Goal: Information Seeking & Learning: Find contact information

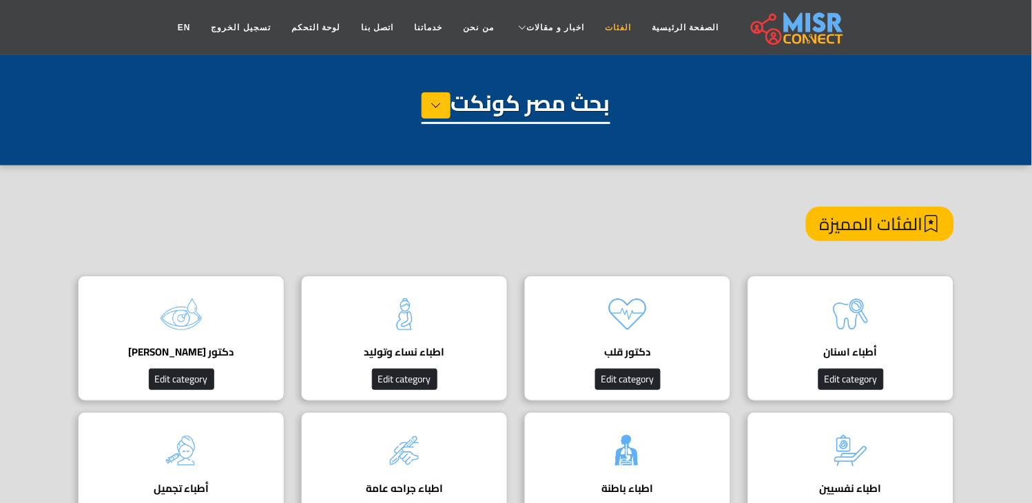
click at [595, 30] on link "الفئات" at bounding box center [618, 27] width 47 height 26
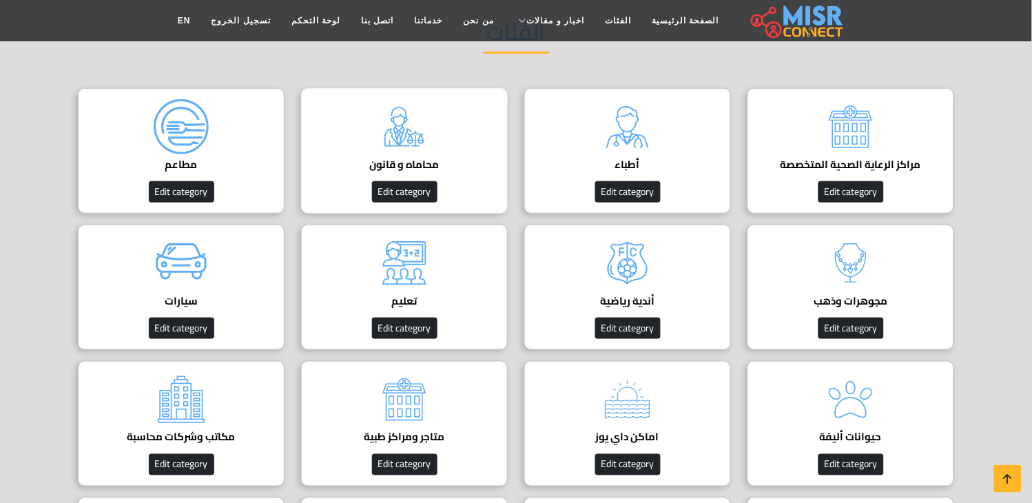
scroll to position [76, 0]
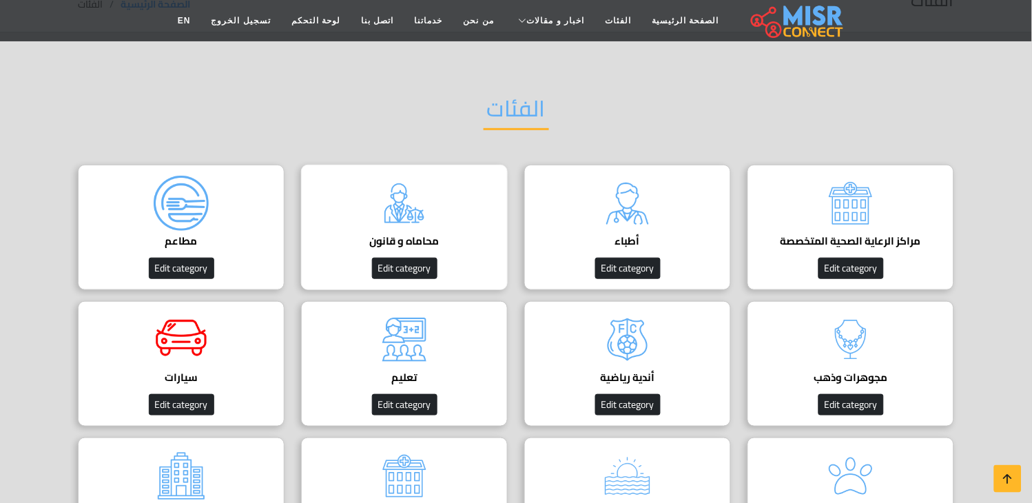
click at [441, 215] on div "محاماه و قانون دليل المحامين في مصر Edit category" at bounding box center [404, 227] width 207 height 125
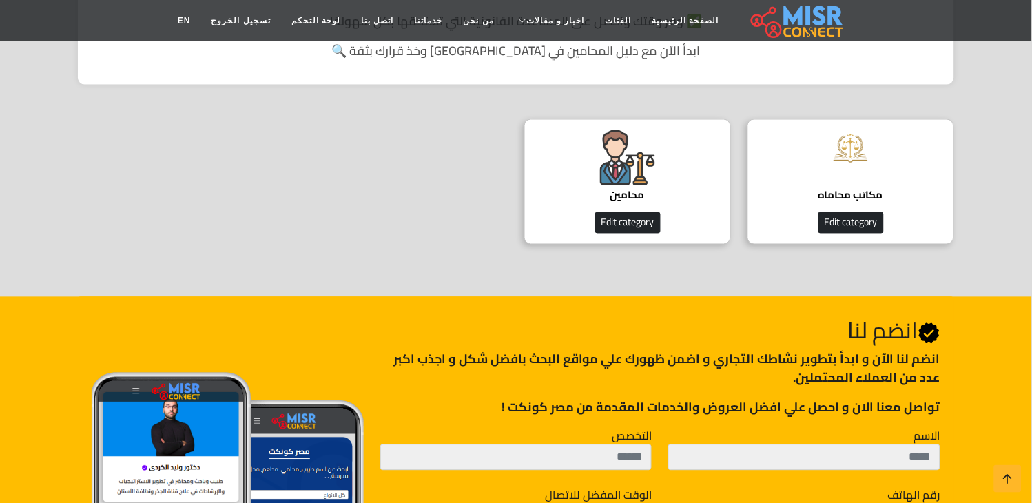
scroll to position [306, 0]
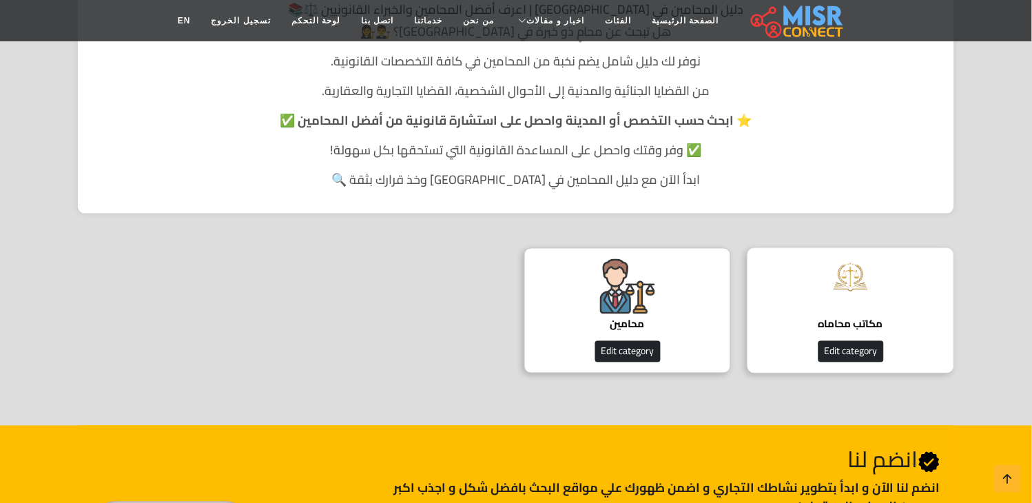
click at [818, 292] on div "مكاتب محاماه دليل مكاتب المحاماة Edit category" at bounding box center [850, 310] width 207 height 125
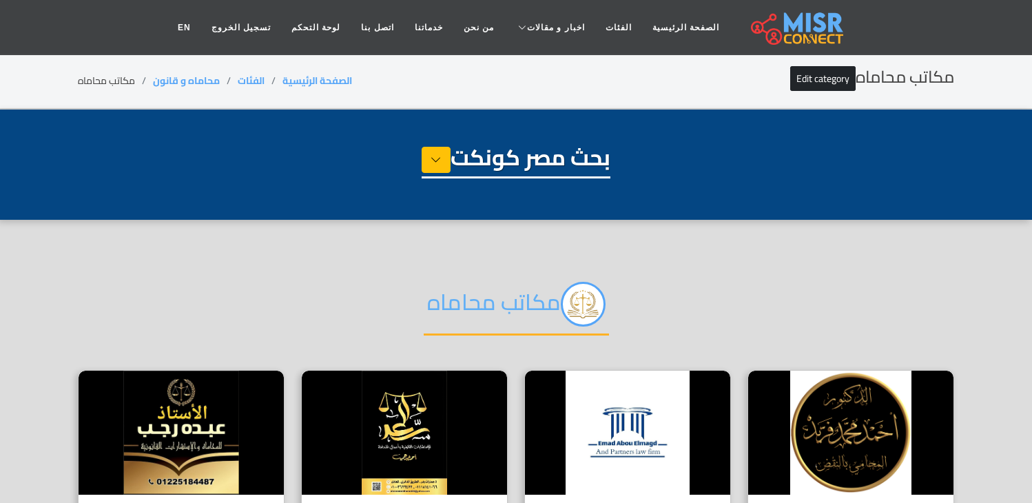
select select "**********"
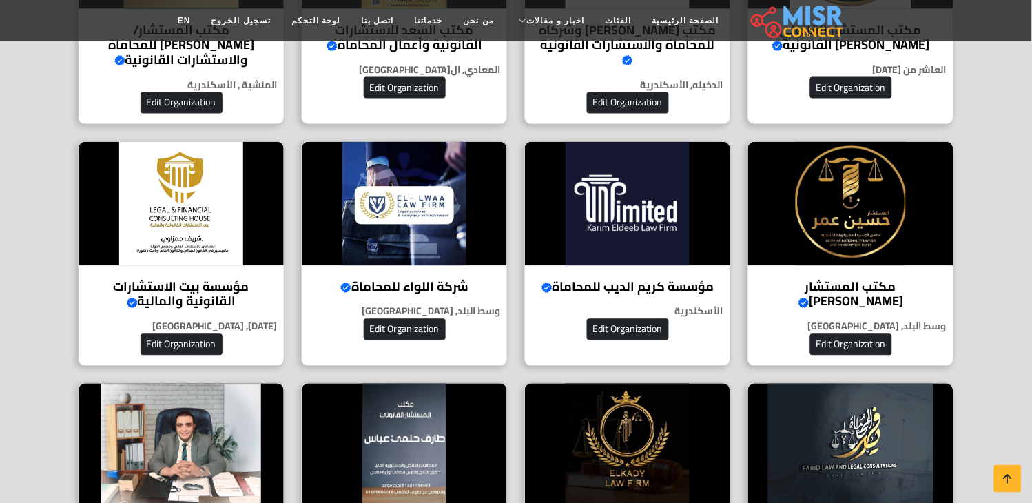
scroll to position [459, 0]
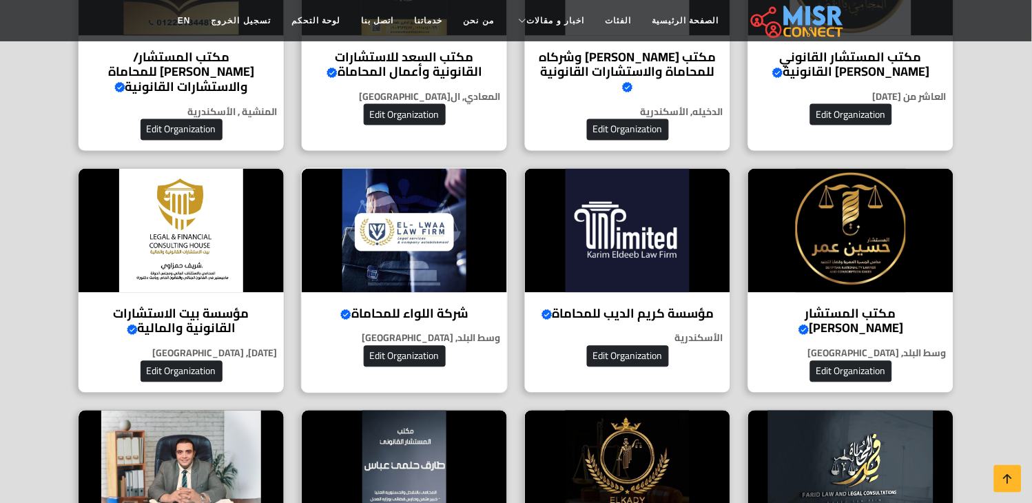
click at [376, 252] on img at bounding box center [404, 231] width 205 height 124
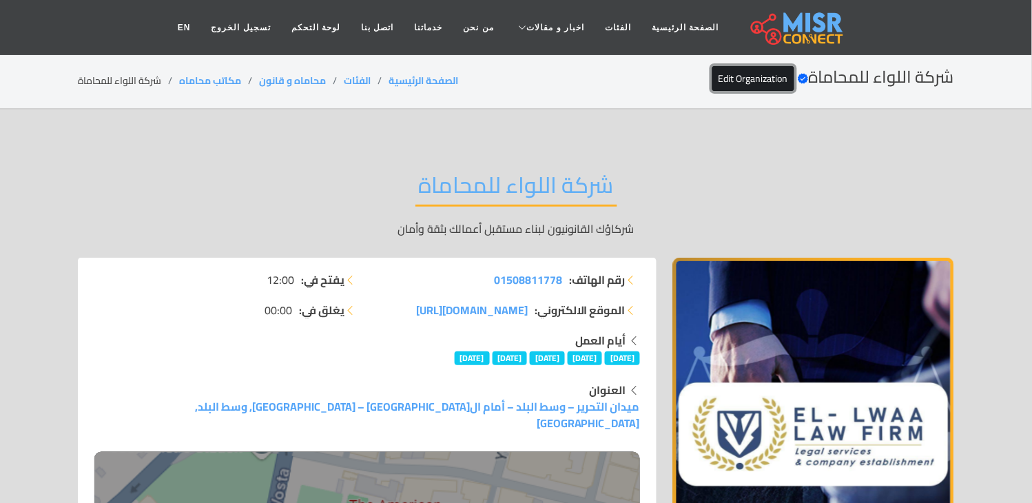
click at [727, 81] on link "Edit Organization" at bounding box center [753, 78] width 82 height 25
click at [472, 187] on h2 "شركة اللواء للمحاماة" at bounding box center [516, 188] width 202 height 35
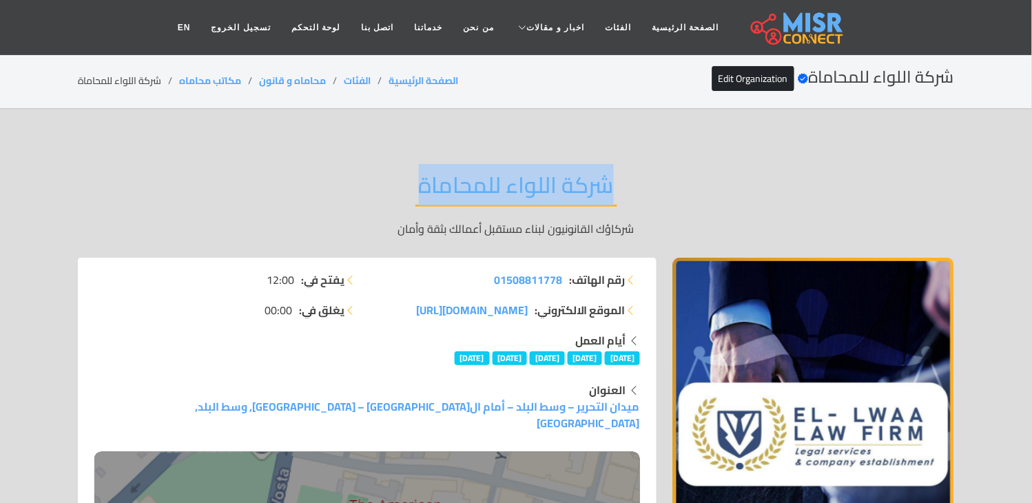
copy div "شركة اللواء للمحاماة"
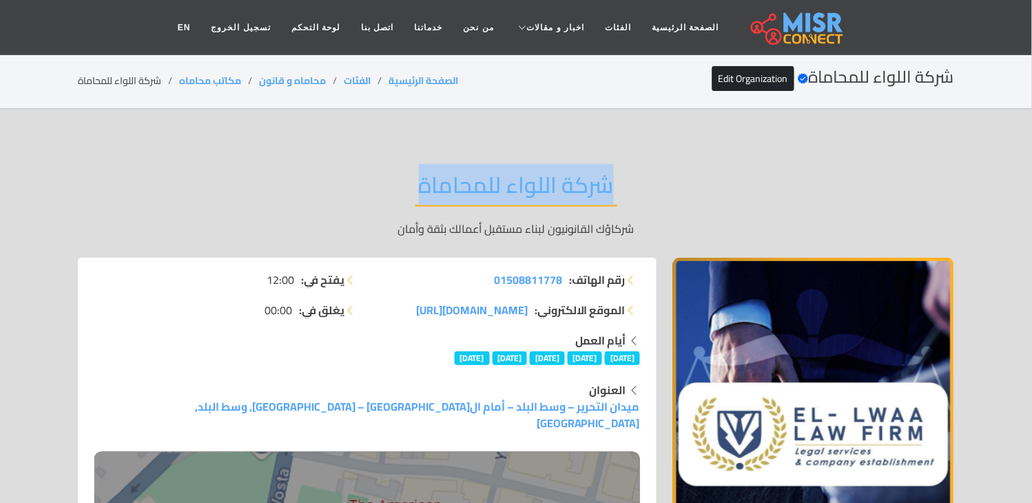
copy div "شركة اللواء للمحاماة"
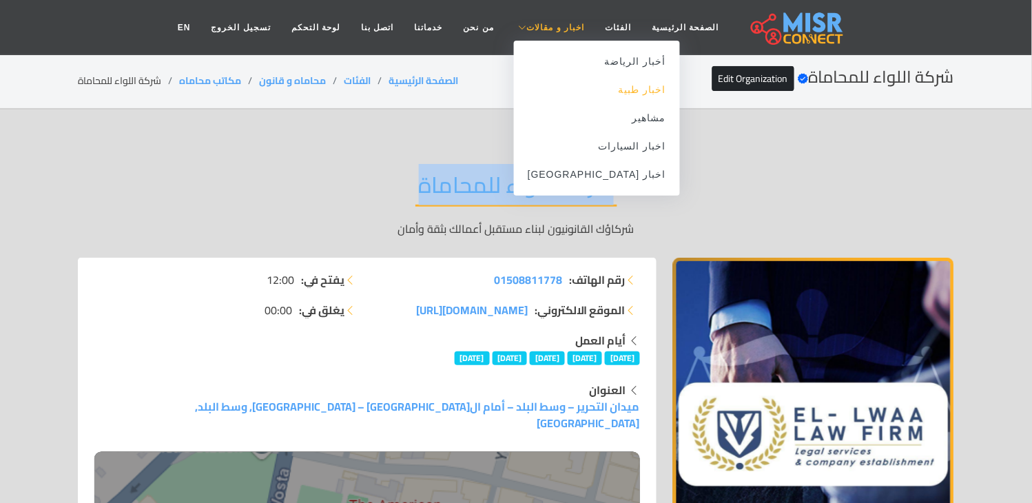
copy div "شركة اللواء للمحاماة"
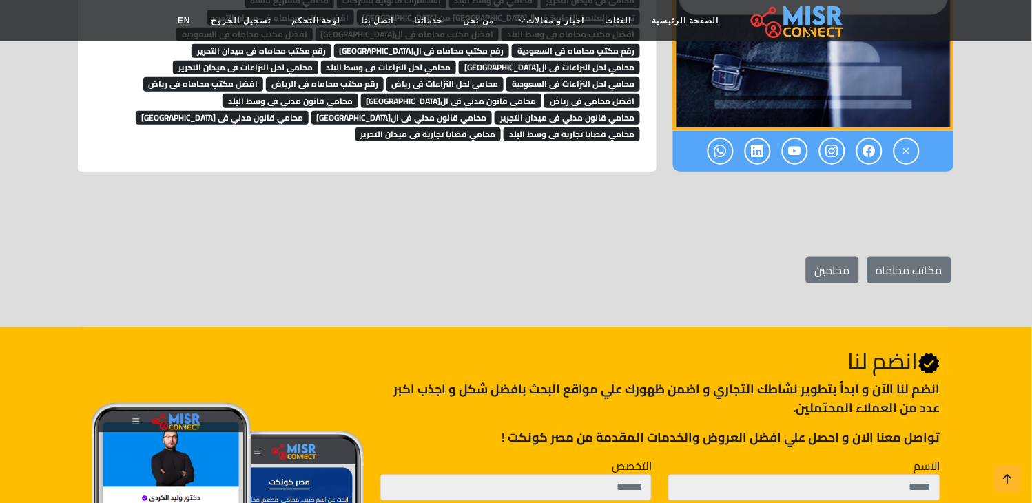
scroll to position [3596, 0]
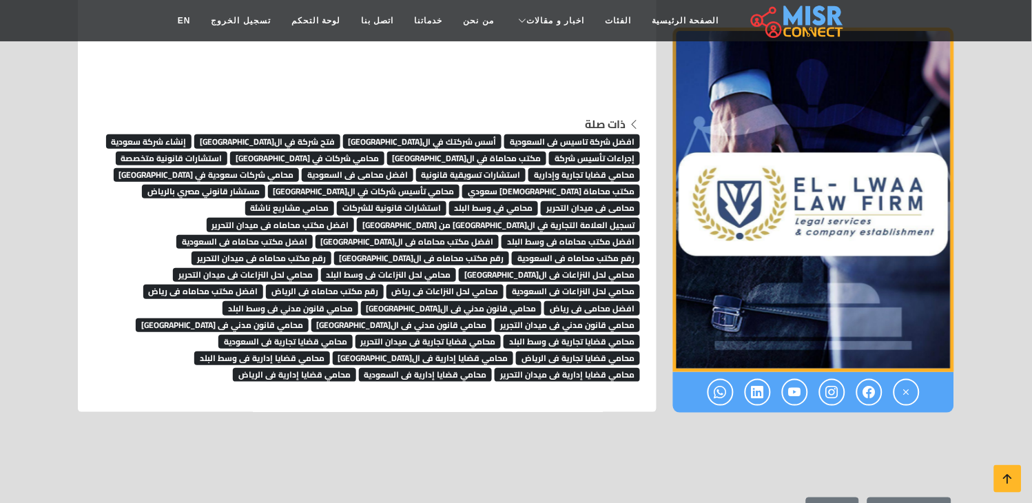
scroll to position [3533, 0]
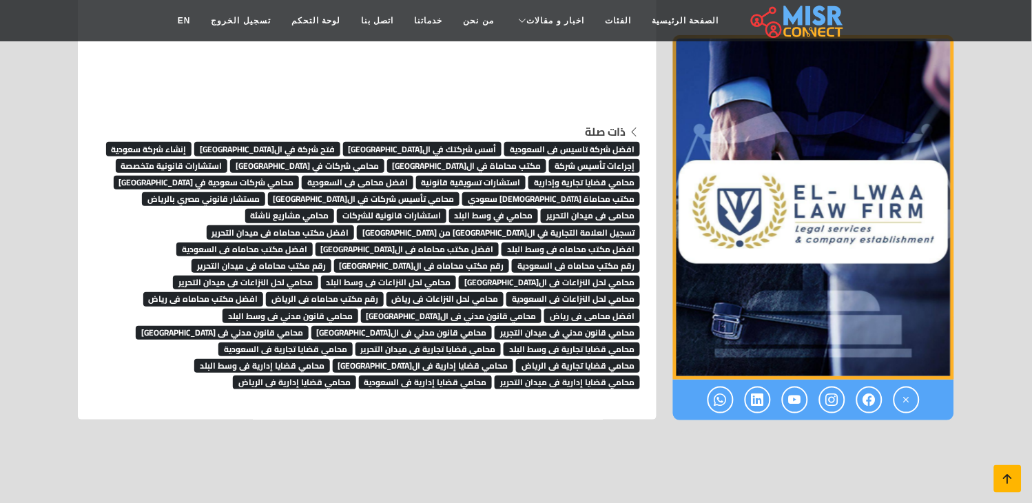
click at [1013, 482] on icon at bounding box center [1007, 478] width 19 height 19
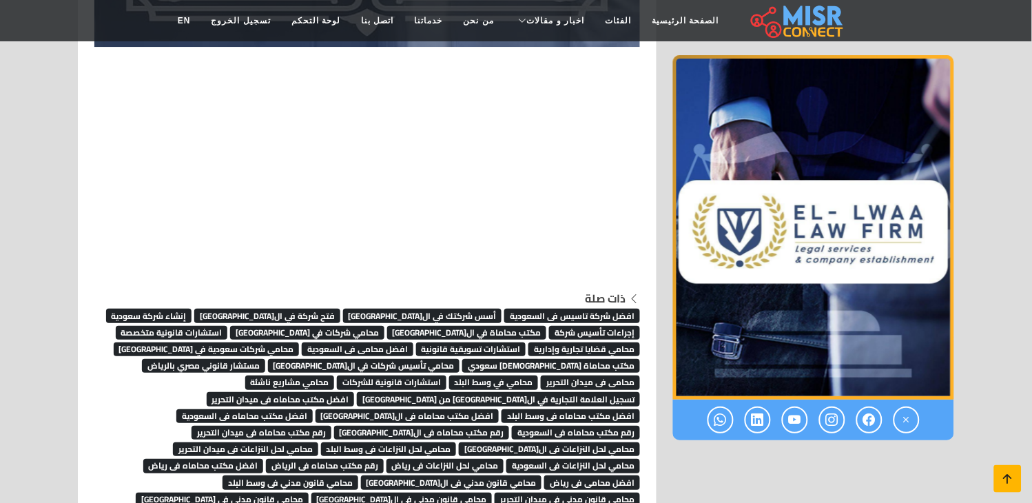
click at [1013, 482] on icon at bounding box center [1007, 478] width 19 height 19
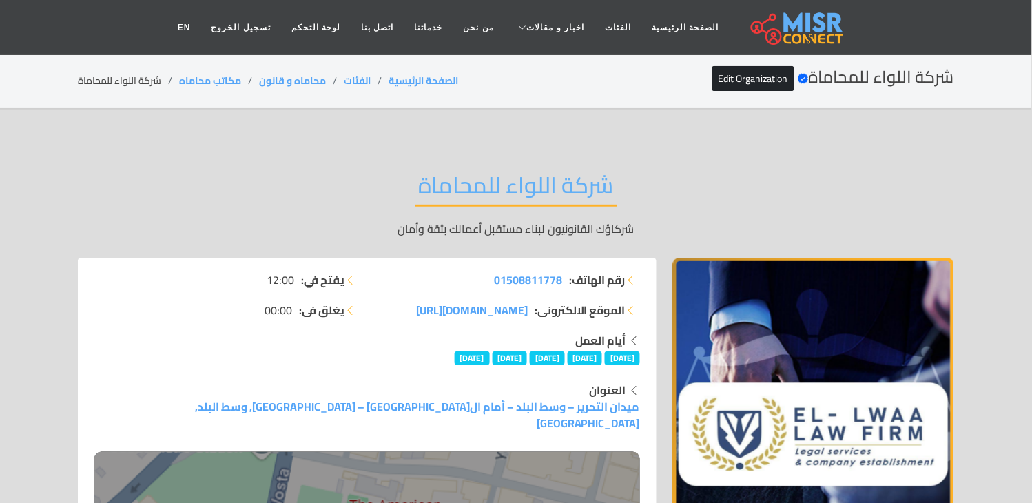
click at [460, 171] on h2 "شركة اللواء للمحاماة" at bounding box center [516, 188] width 202 height 35
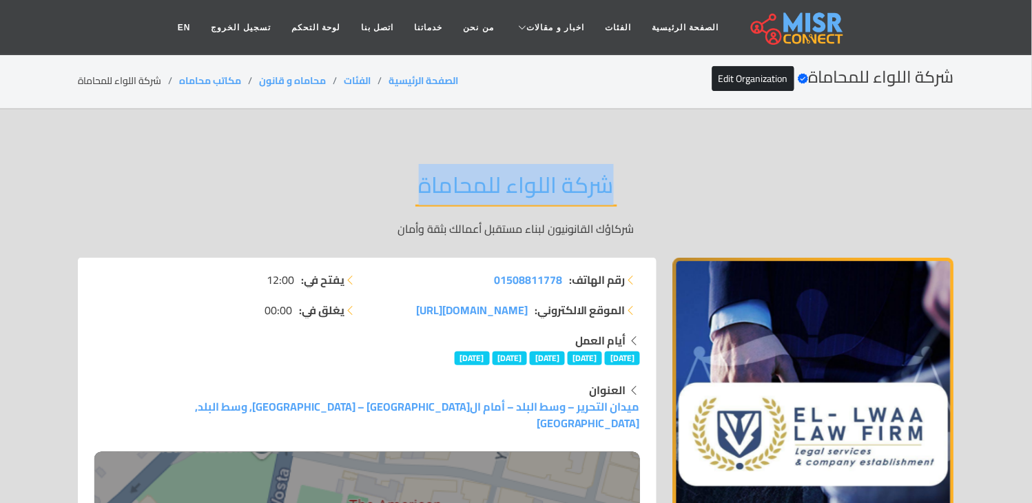
click at [460, 171] on h2 "شركة اللواء للمحاماة" at bounding box center [516, 188] width 202 height 35
copy div "شركة اللواء للمحاماة"
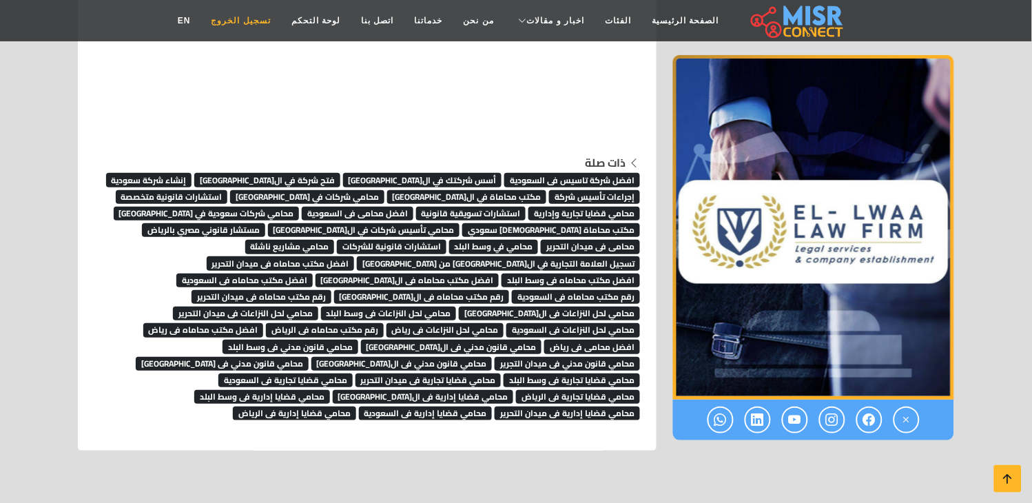
scroll to position [3533, 0]
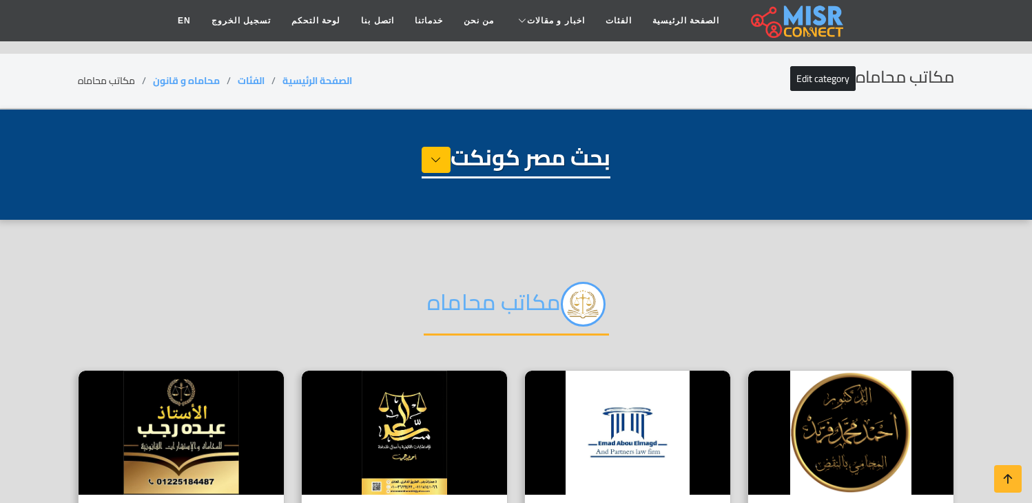
select select "**********"
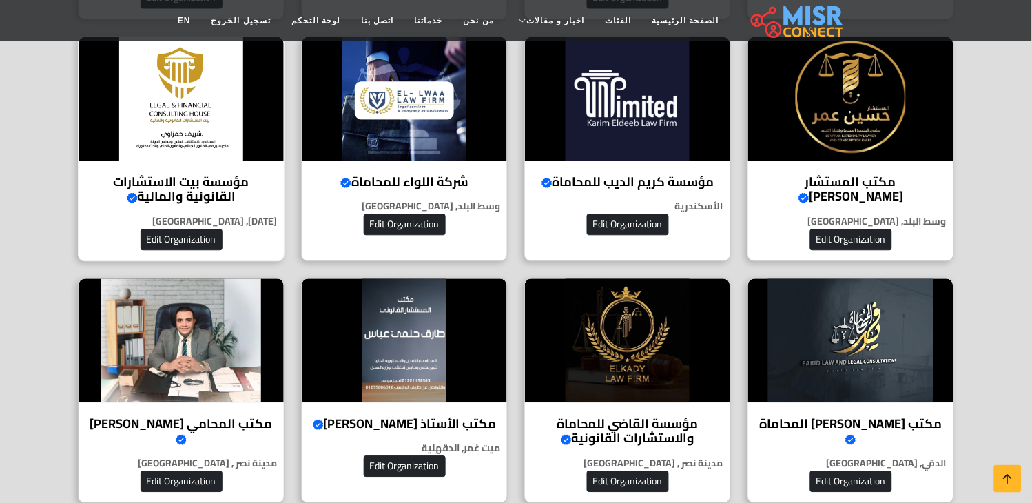
scroll to position [612, 0]
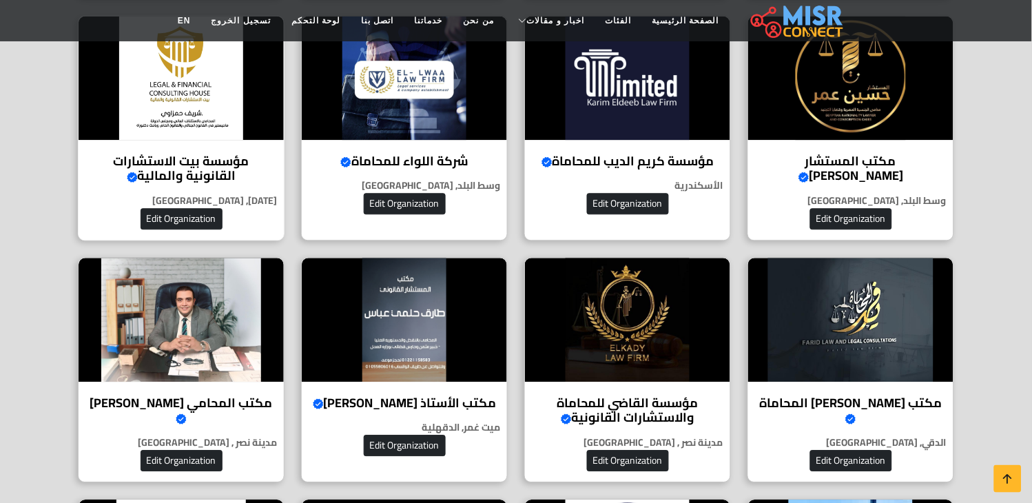
click at [223, 107] on img at bounding box center [181, 78] width 205 height 124
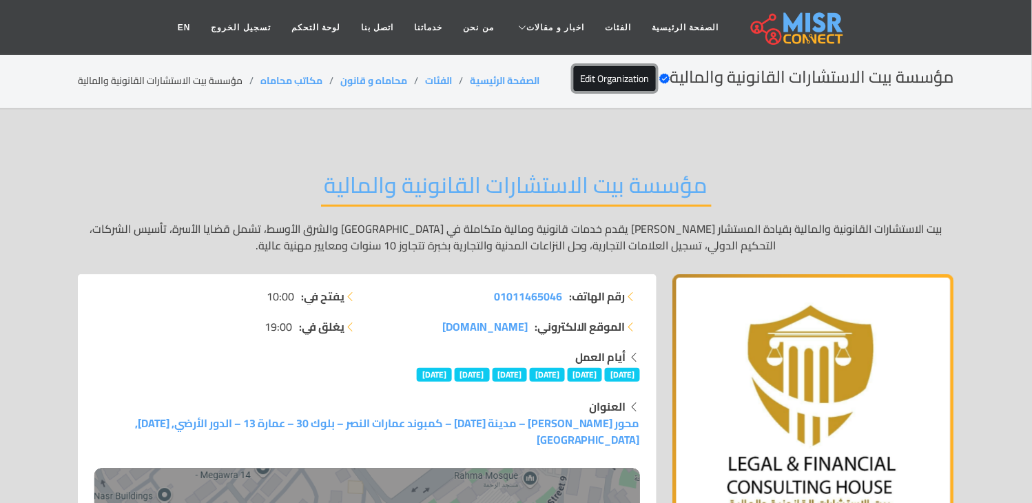
click at [610, 77] on link "Edit Organization" at bounding box center [615, 78] width 82 height 25
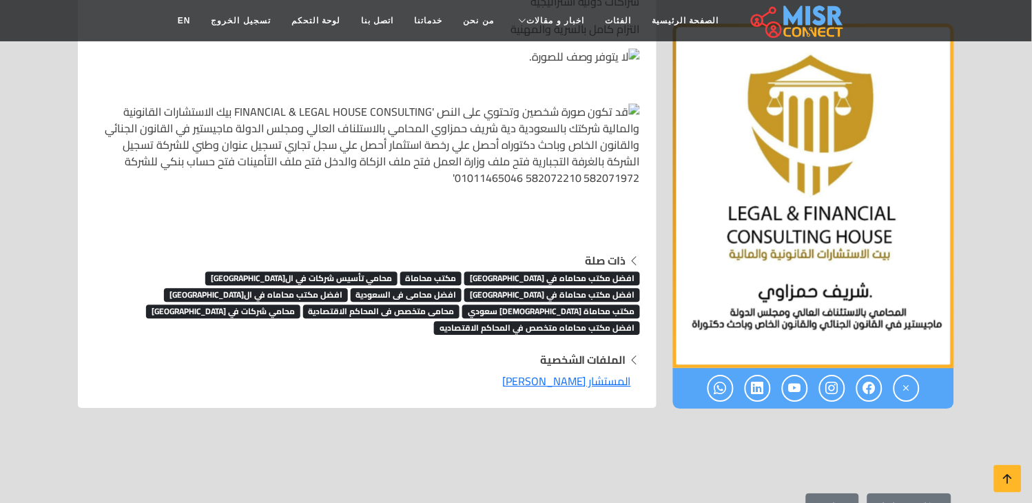
scroll to position [4285, 0]
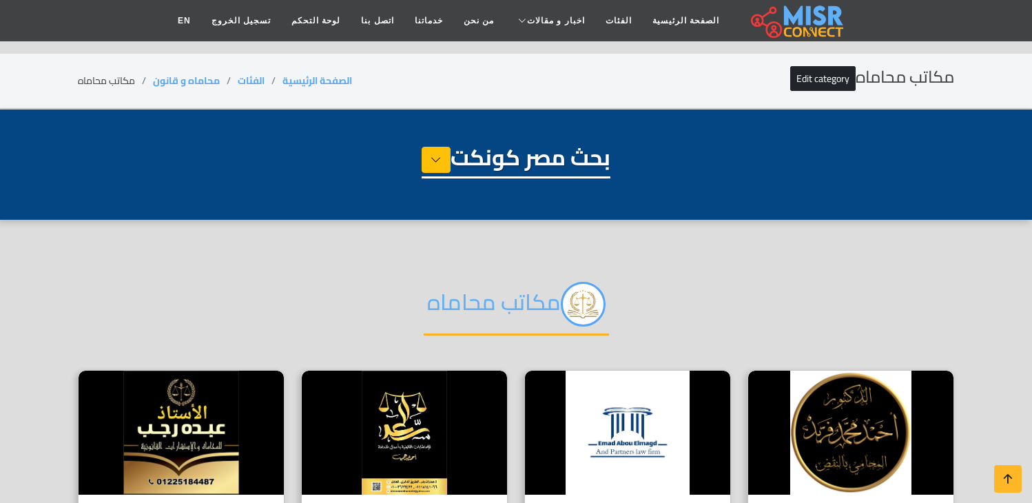
select select "**********"
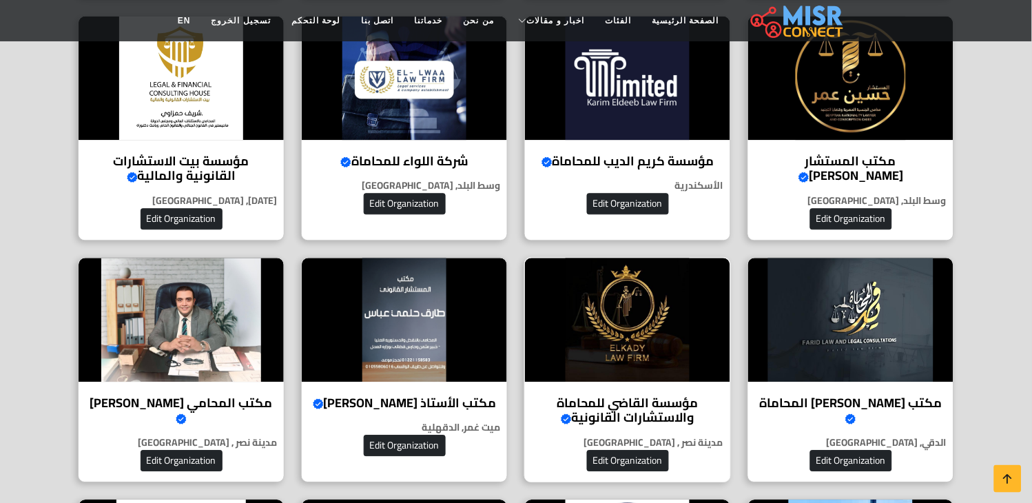
scroll to position [612, 0]
click at [818, 355] on img at bounding box center [850, 320] width 205 height 124
click at [598, 315] on img at bounding box center [627, 320] width 205 height 124
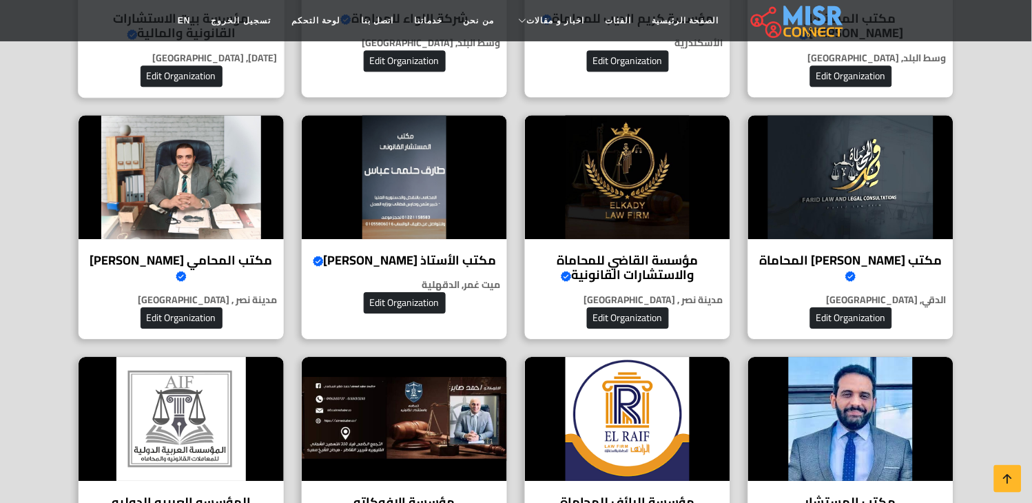
scroll to position [765, 0]
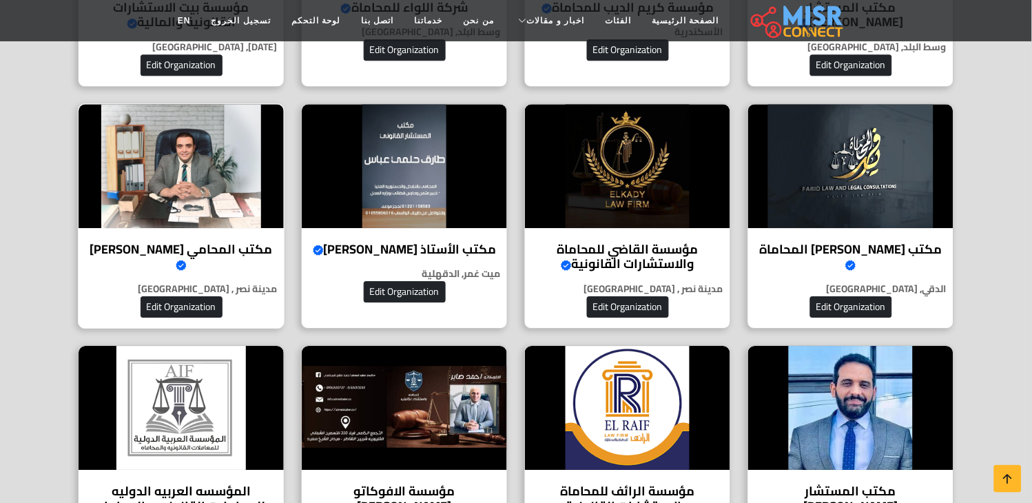
click at [170, 149] on img at bounding box center [181, 166] width 205 height 124
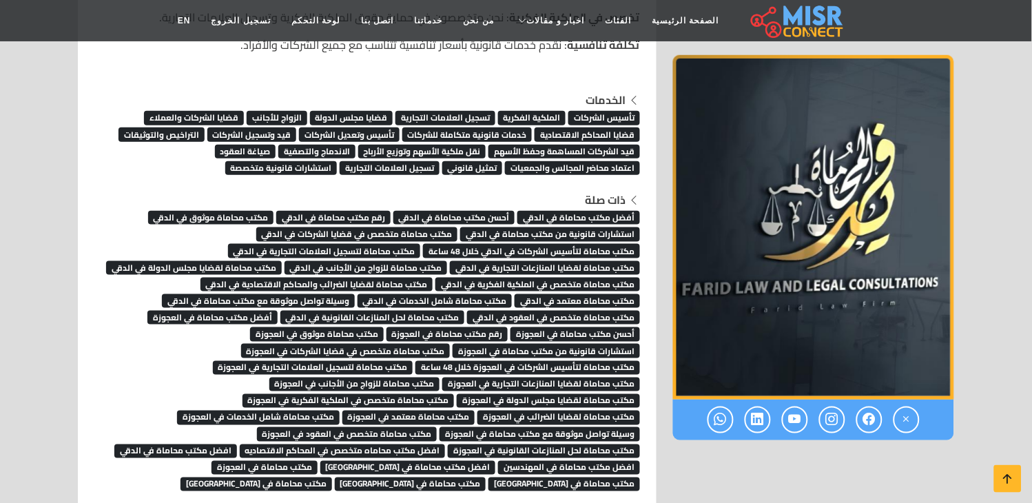
scroll to position [1454, 0]
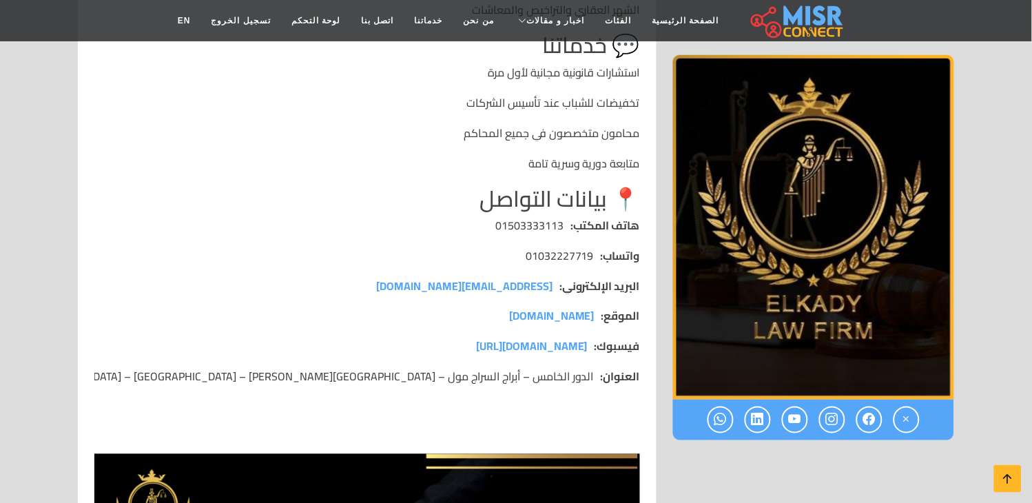
scroll to position [1450, 0]
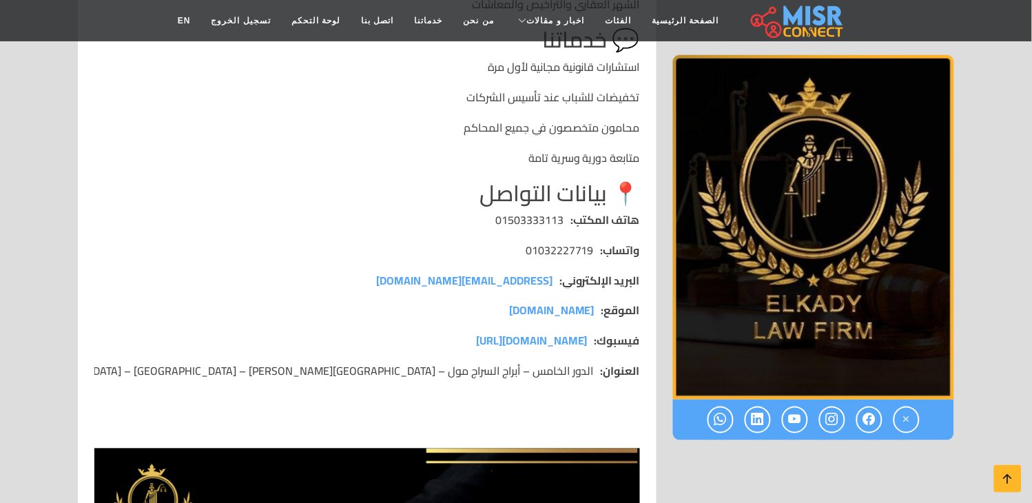
drag, startPoint x: 1014, startPoint y: 231, endPoint x: 1014, endPoint y: 284, distance: 53.7
click at [1014, 284] on section "مؤسسة القاضي للمحاماة والاستشارات القانونية مؤسسة القاضي للمحاماة تقدم خدمات قا…" at bounding box center [516, 66] width 1032 height 2775
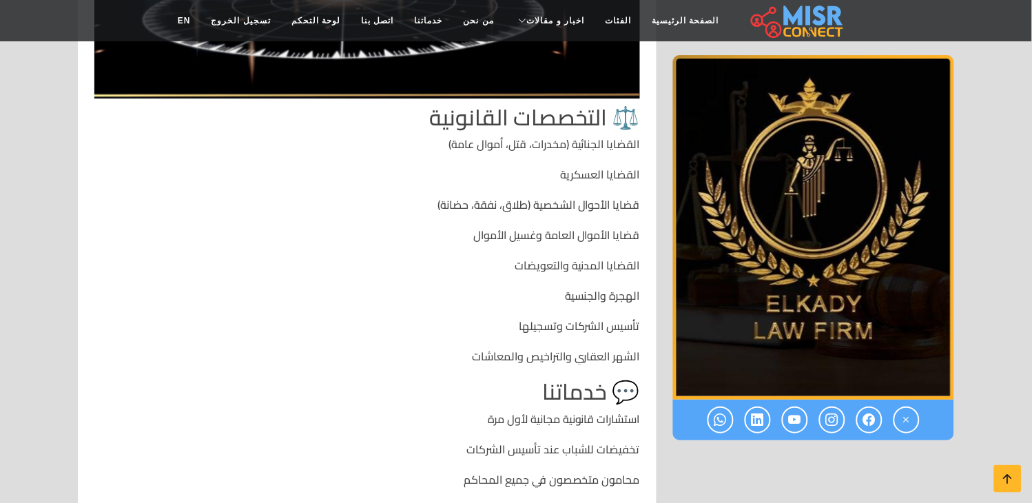
scroll to position [1052, 0]
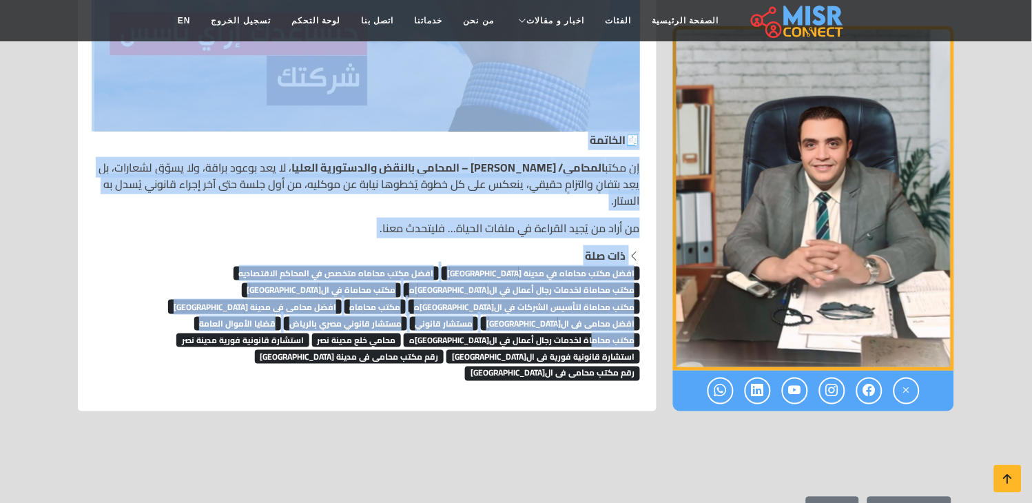
scroll to position [6021, 0]
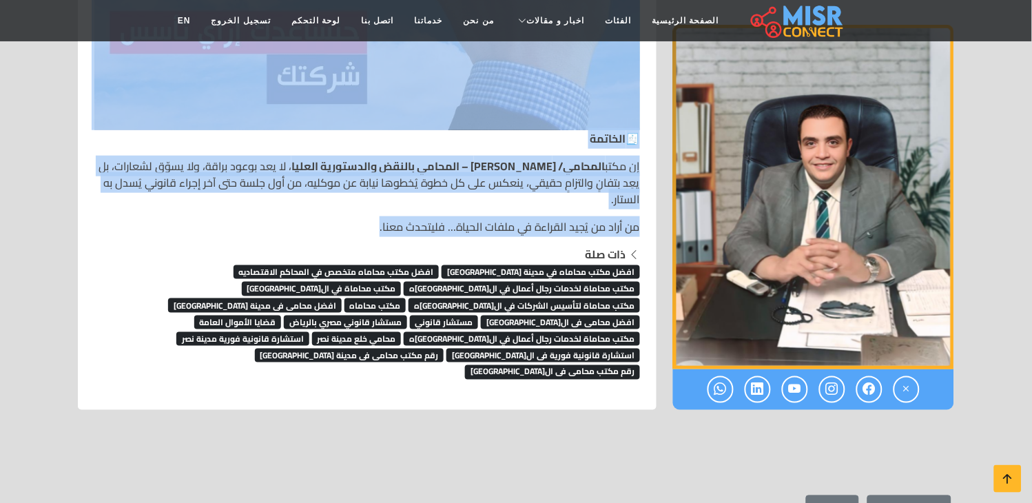
drag, startPoint x: 644, startPoint y: 280, endPoint x: 386, endPoint y: 201, distance: 269.9
copy div "lore ipsumdo sita cons adi – elitsed doeius temporinci utlabo 🏛️ etdolo magnaal…"
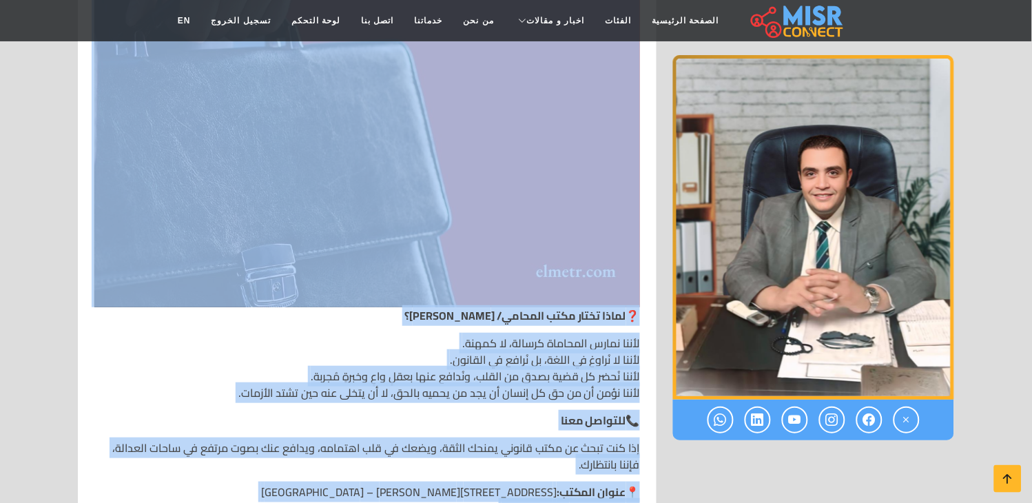
scroll to position [4491, 0]
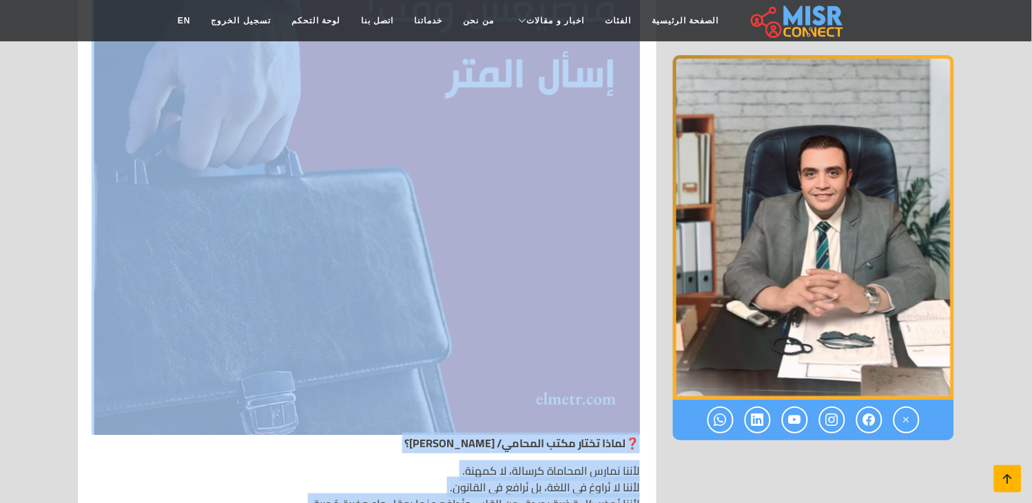
click at [1016, 479] on icon at bounding box center [1007, 478] width 19 height 19
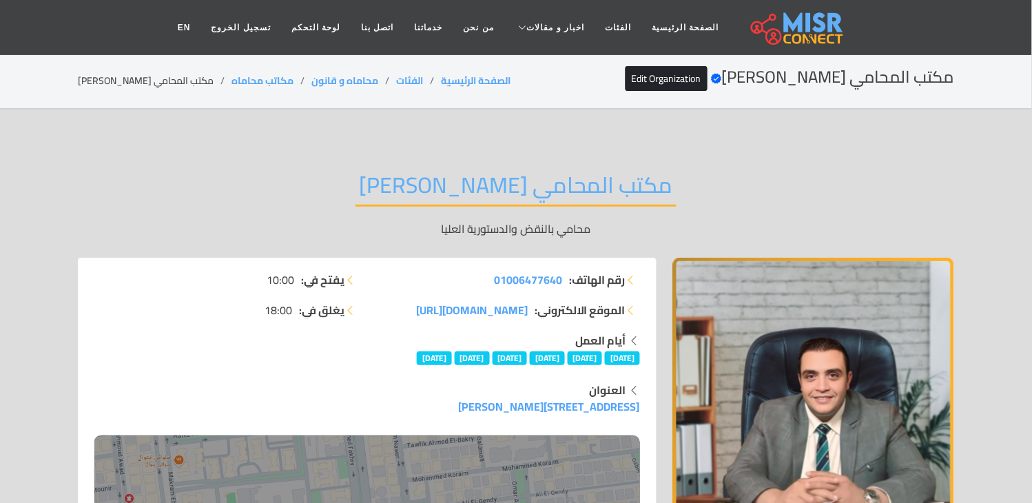
click at [680, 73] on link "Edit Organization" at bounding box center [666, 78] width 82 height 25
click at [491, 176] on h2 "مكتب المحامي [PERSON_NAME]" at bounding box center [515, 188] width 321 height 35
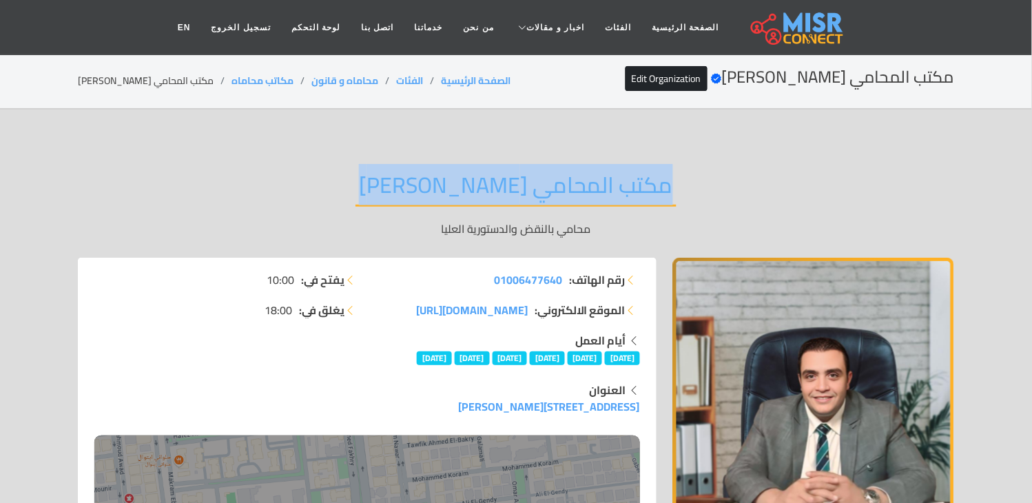
click at [491, 176] on h2 "مكتب المحامي [PERSON_NAME]" at bounding box center [515, 188] width 321 height 35
copy div "مكتب المحامي [PERSON_NAME]"
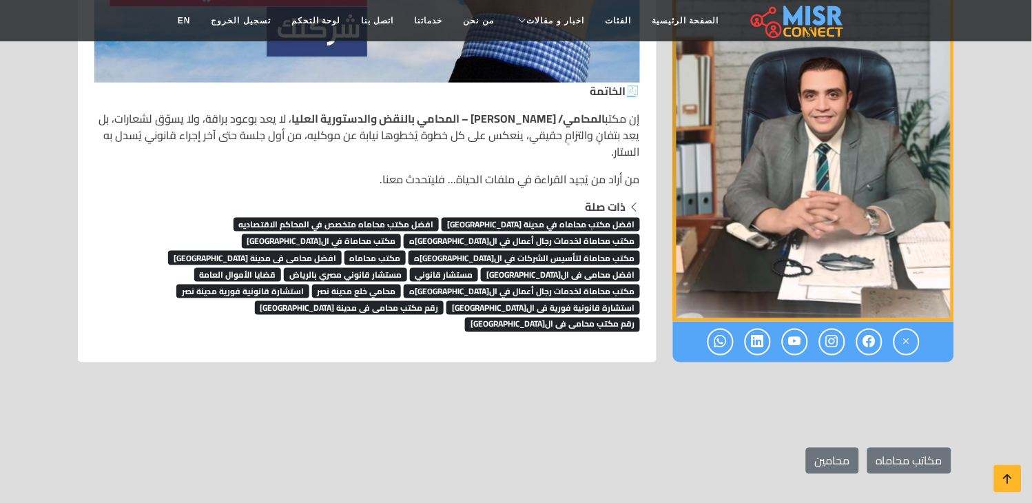
scroll to position [6045, 0]
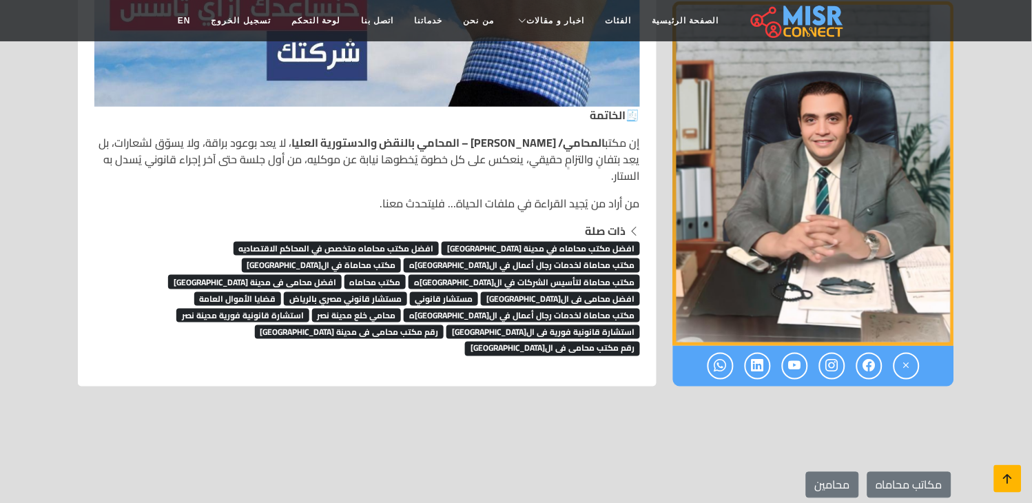
click at [1007, 481] on icon at bounding box center [1007, 478] width 19 height 19
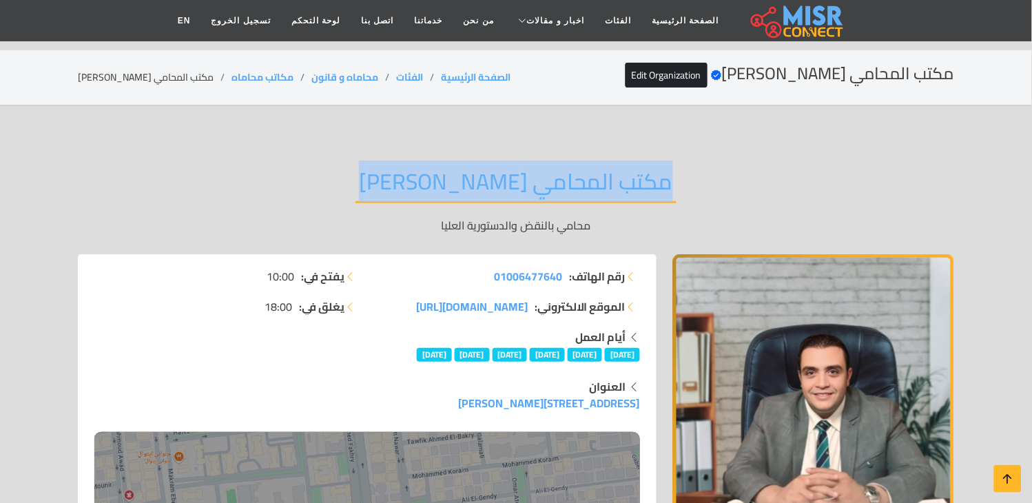
scroll to position [0, 0]
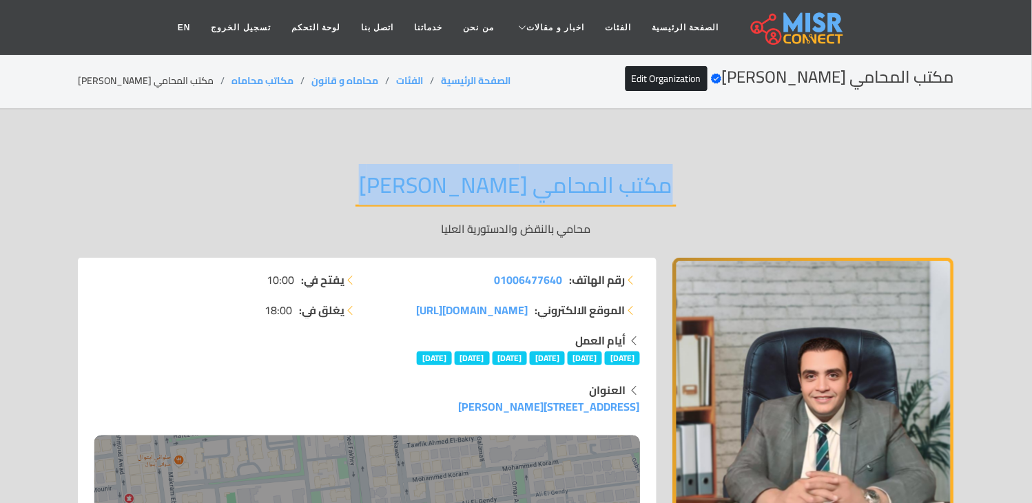
copy div "مكتب المحامي [PERSON_NAME]"
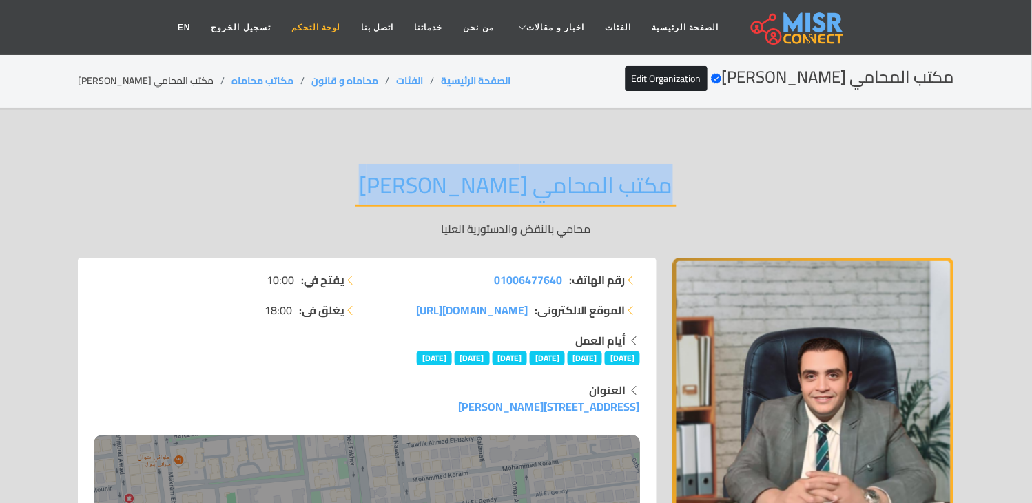
copy div "مكتب المحامي [PERSON_NAME]"
